Goal: Task Accomplishment & Management: Manage account settings

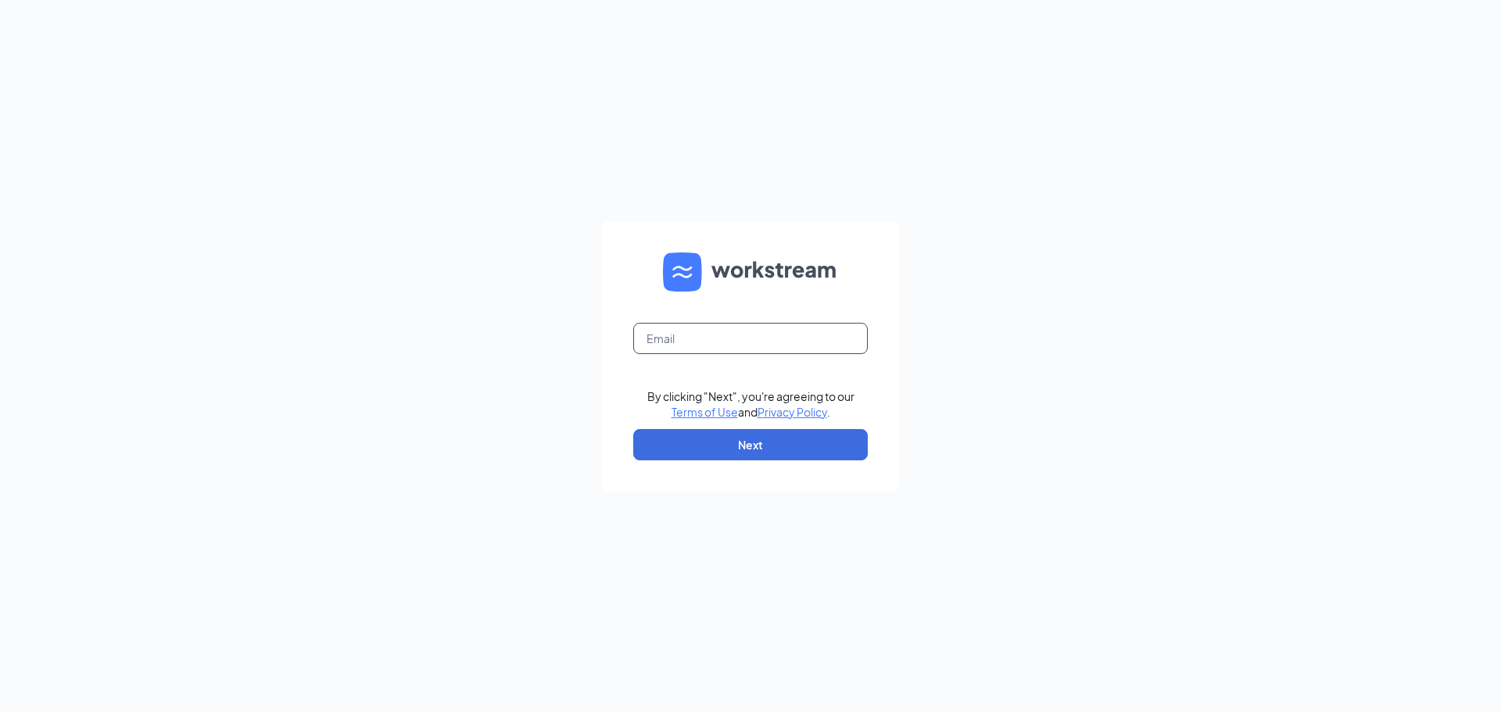
click at [739, 339] on input "text" at bounding box center [750, 338] width 235 height 31
type input "lisa.pettyjohn1@stcbrands.com"
click at [705, 457] on button "Next" at bounding box center [750, 444] width 235 height 31
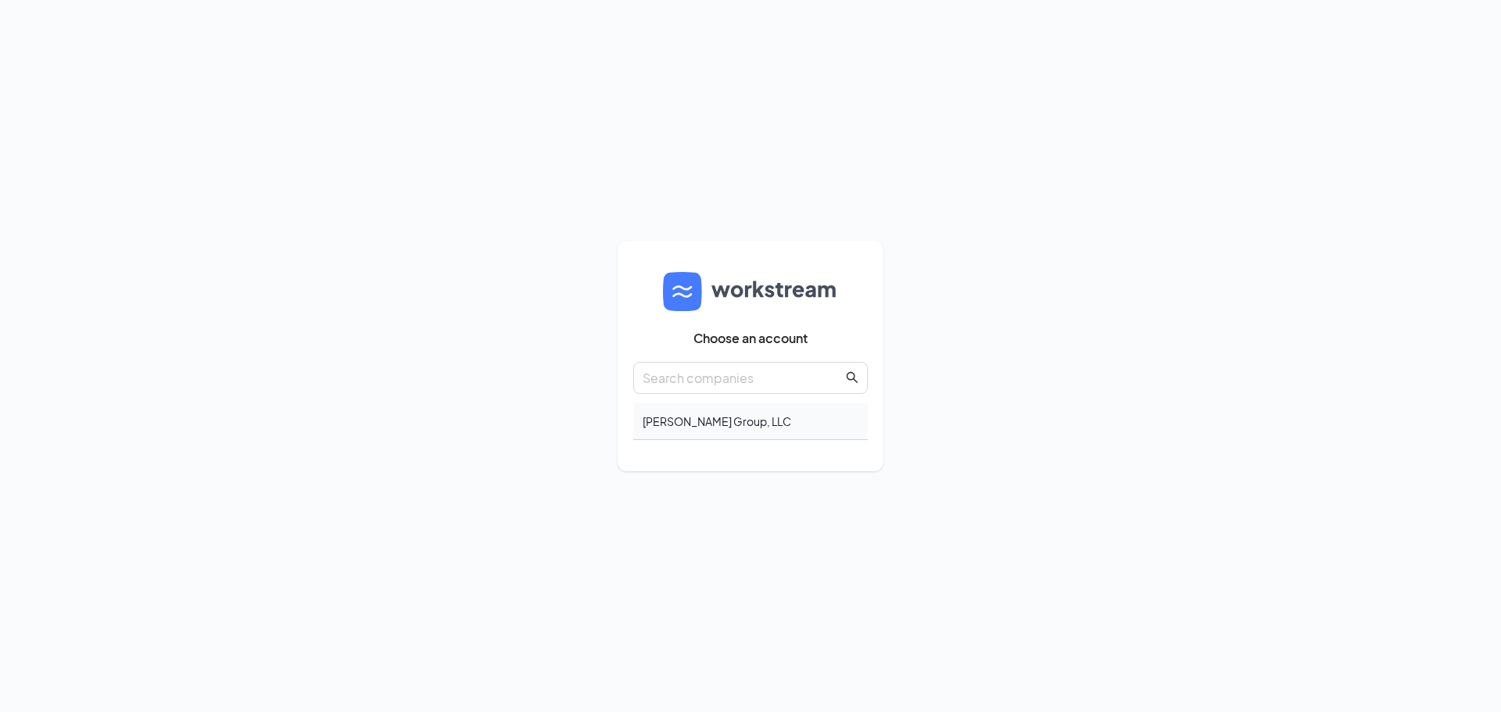
click at [692, 421] on div "[PERSON_NAME] Group, LLC" at bounding box center [750, 421] width 235 height 37
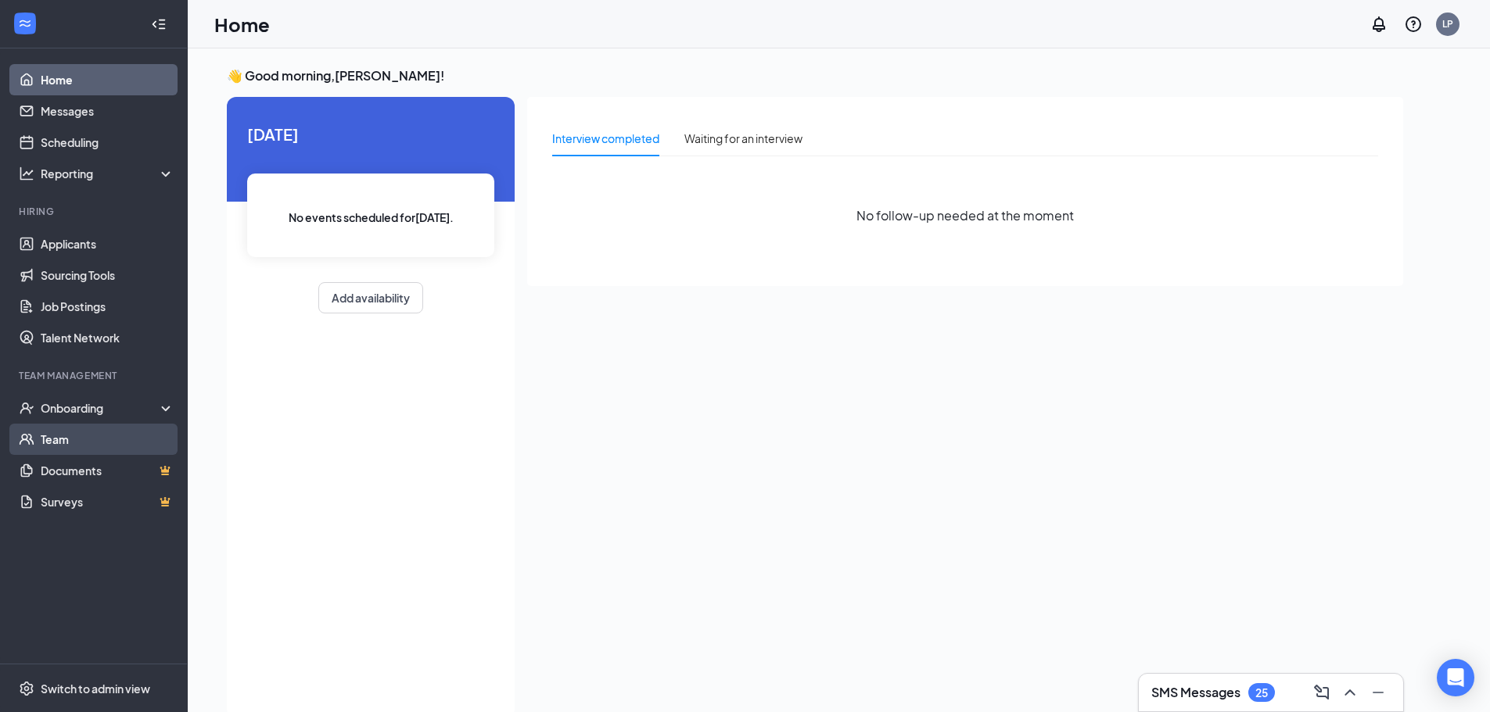
click at [83, 436] on link "Team" at bounding box center [108, 439] width 134 height 31
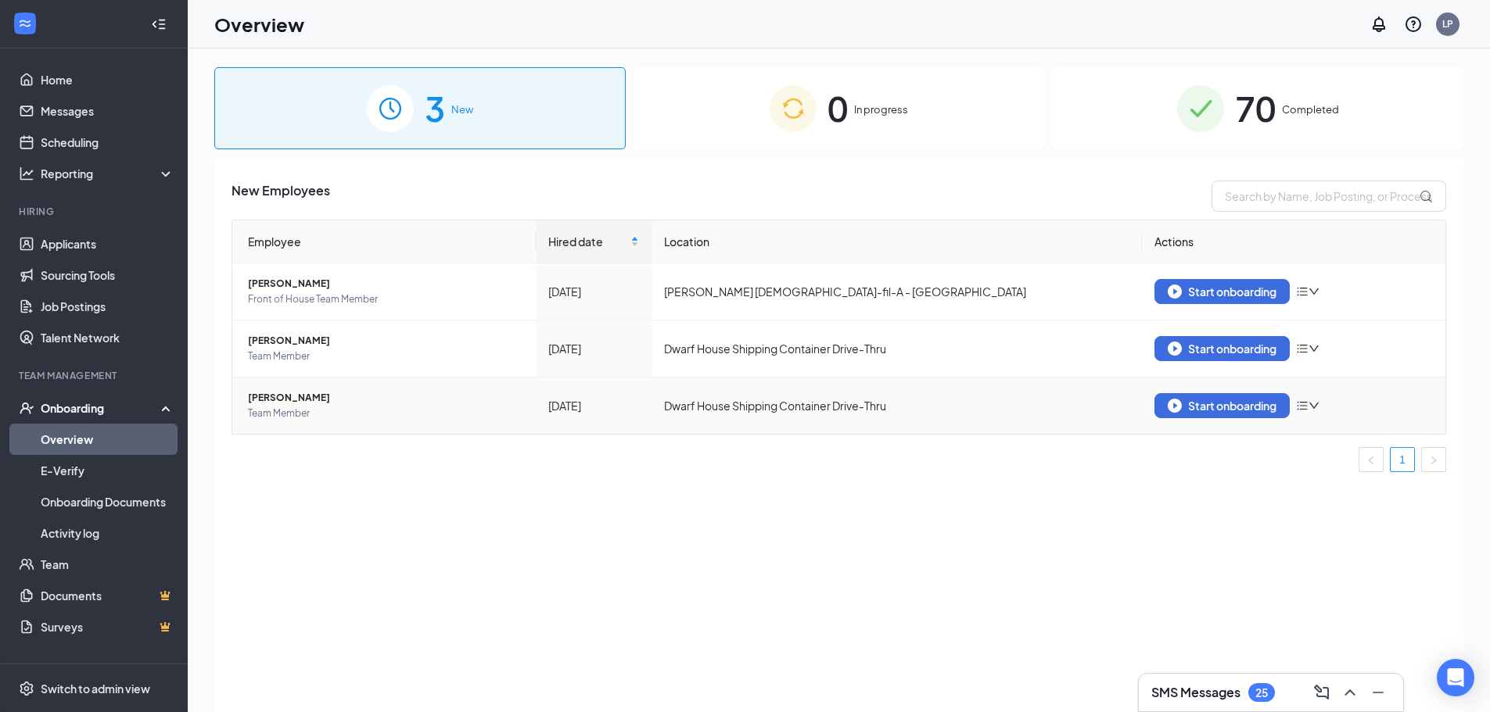
click at [262, 396] on span "[PERSON_NAME]" at bounding box center [385, 398] width 275 height 16
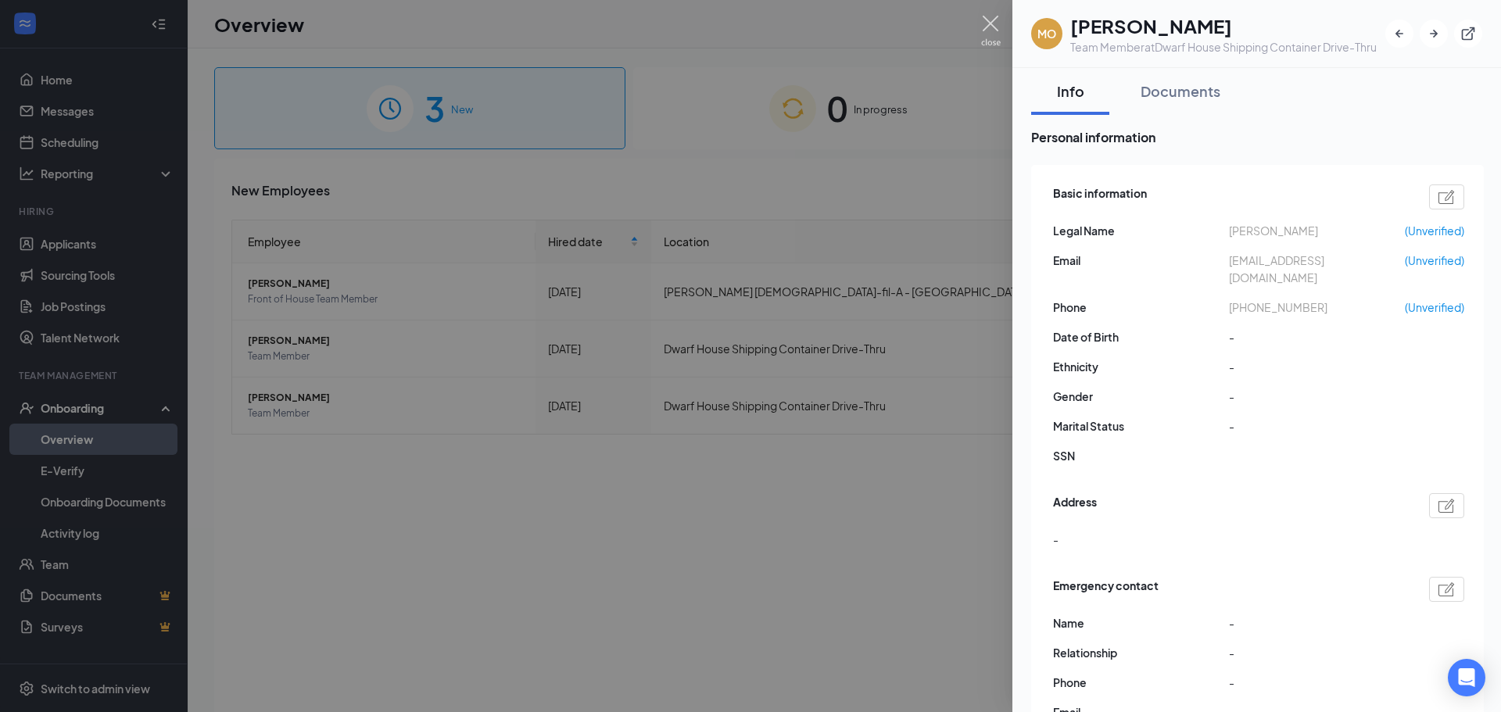
click at [984, 20] on img at bounding box center [991, 31] width 20 height 30
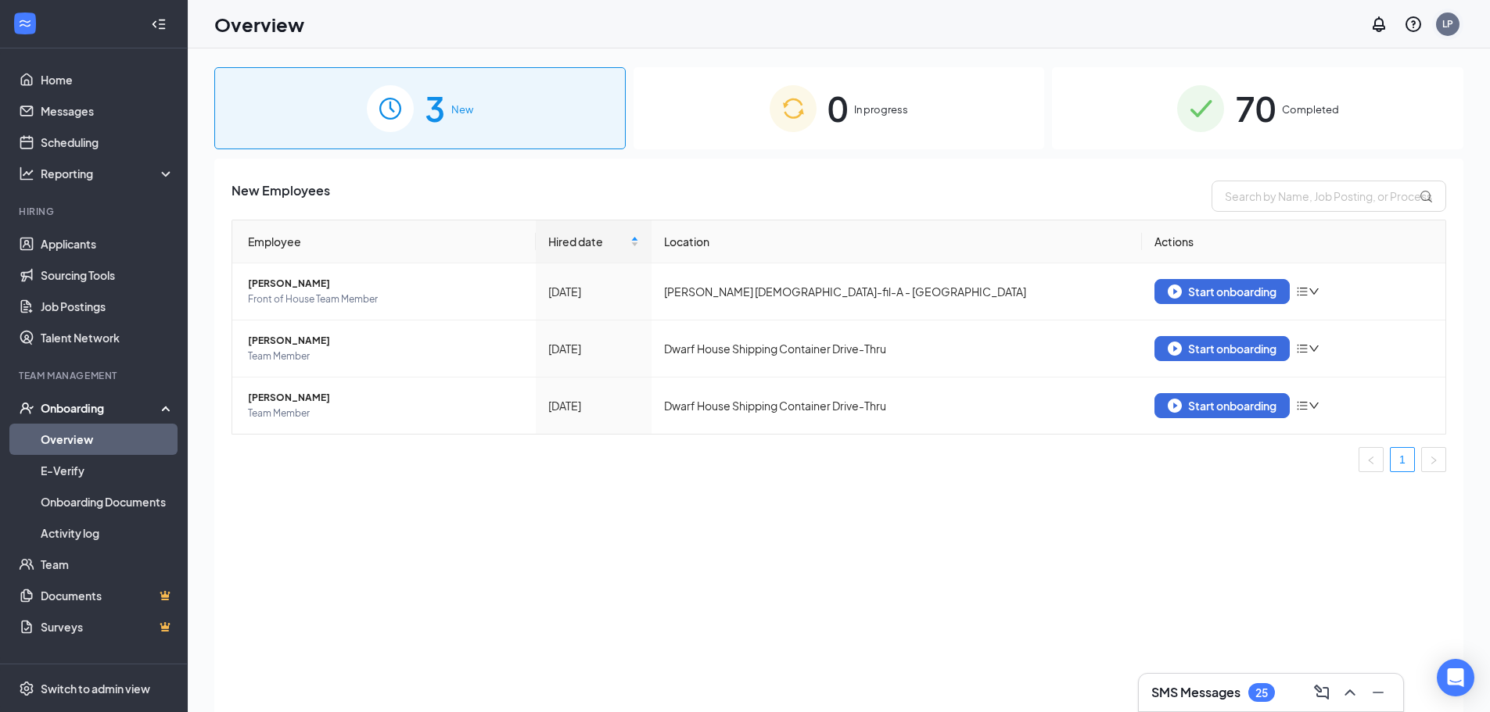
click at [1450, 28] on div "LP" at bounding box center [1447, 23] width 11 height 13
click at [1309, 244] on div "Log out" at bounding box center [1369, 239] width 169 height 16
